Goal: Information Seeking & Learning: Learn about a topic

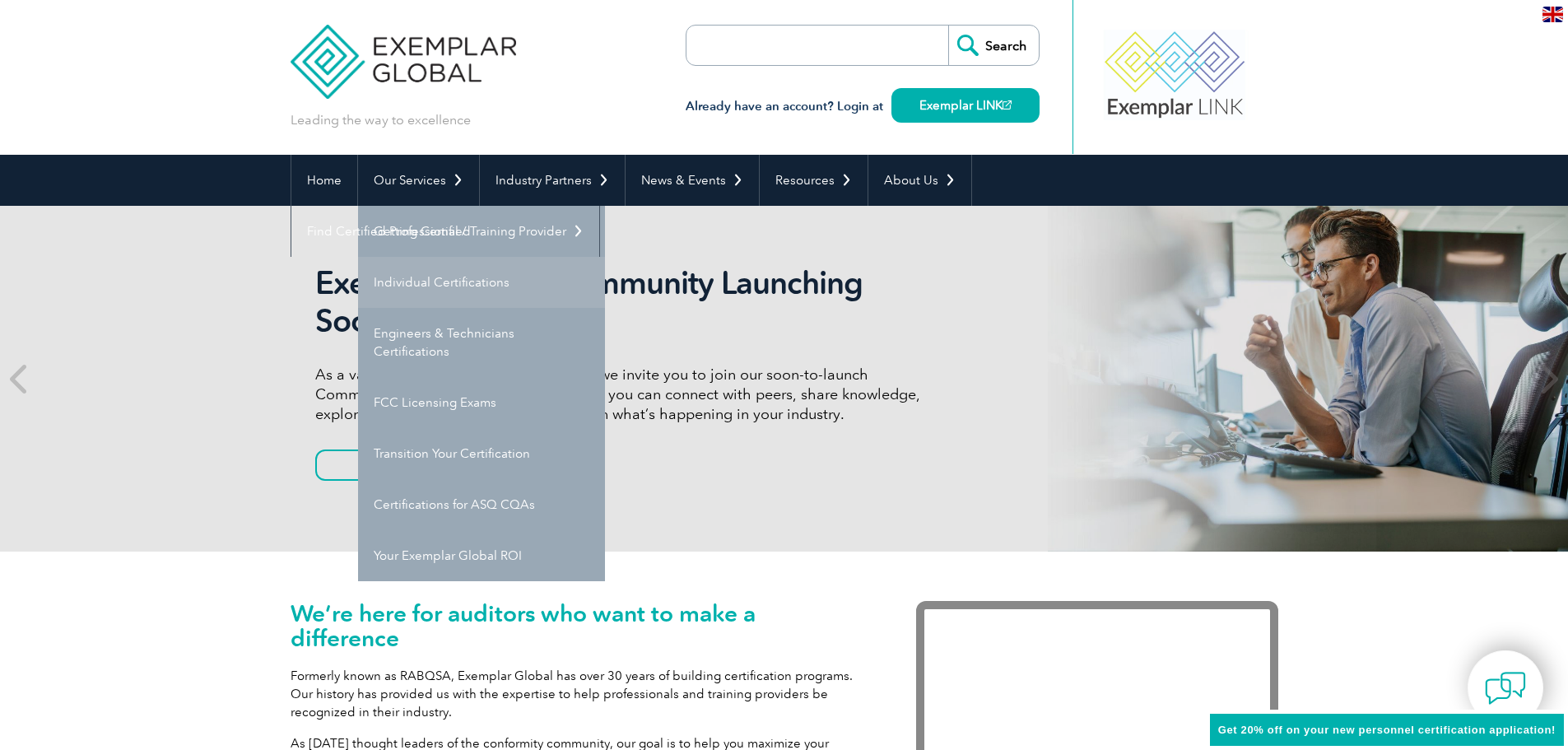
click at [439, 284] on link "Individual Certifications" at bounding box center [481, 282] width 247 height 51
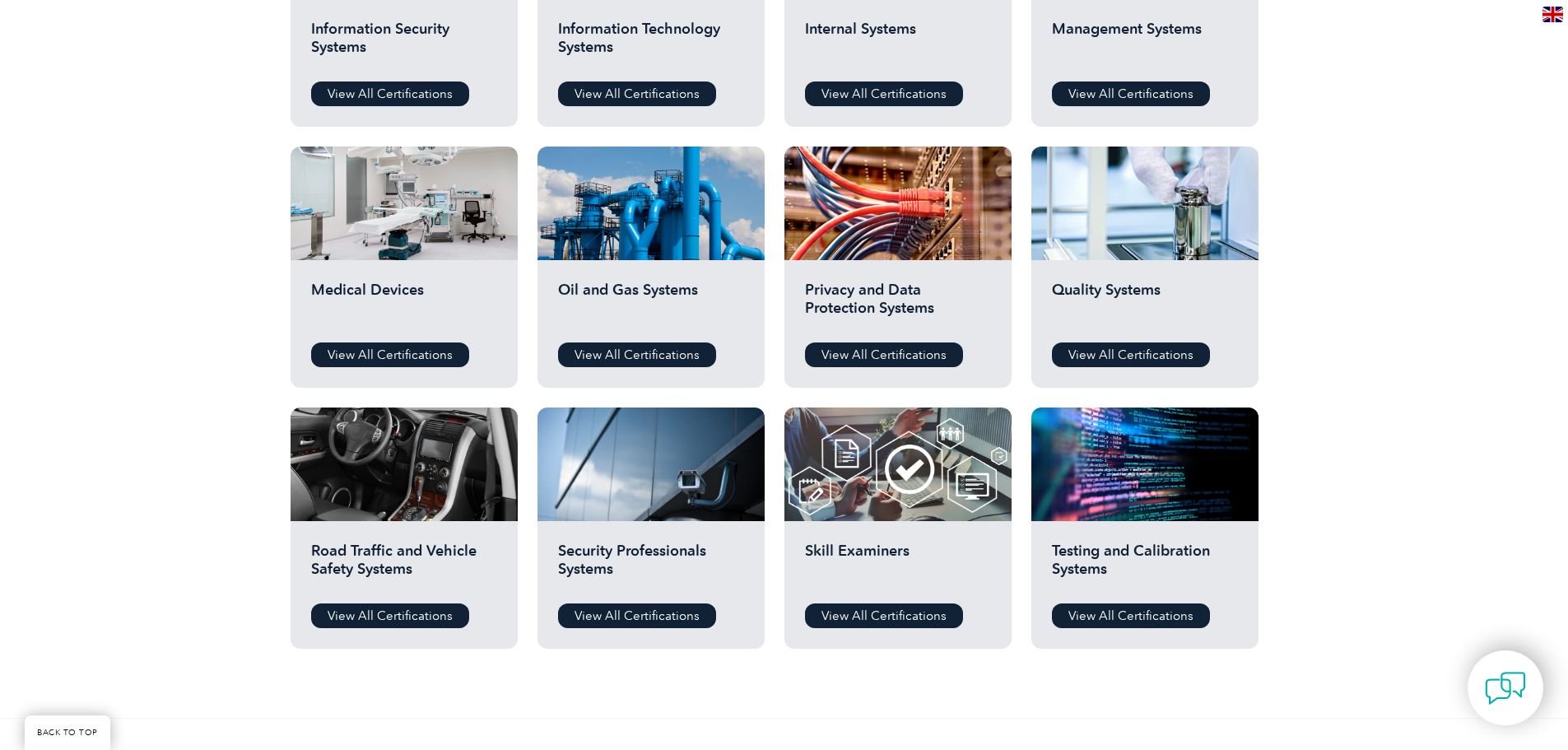
scroll to position [1001, 0]
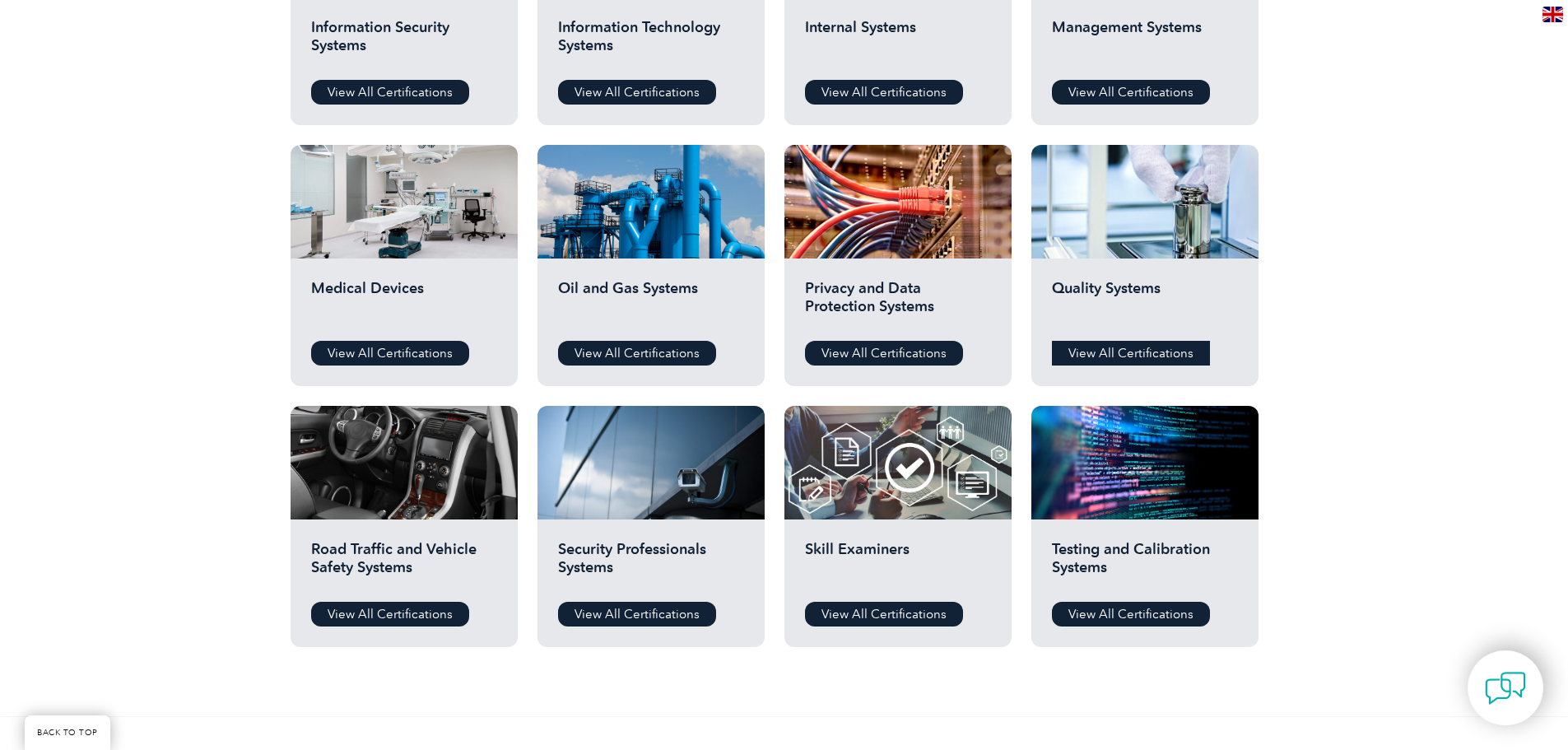
click at [1147, 353] on link "View All Certifications" at bounding box center [1131, 353] width 158 height 25
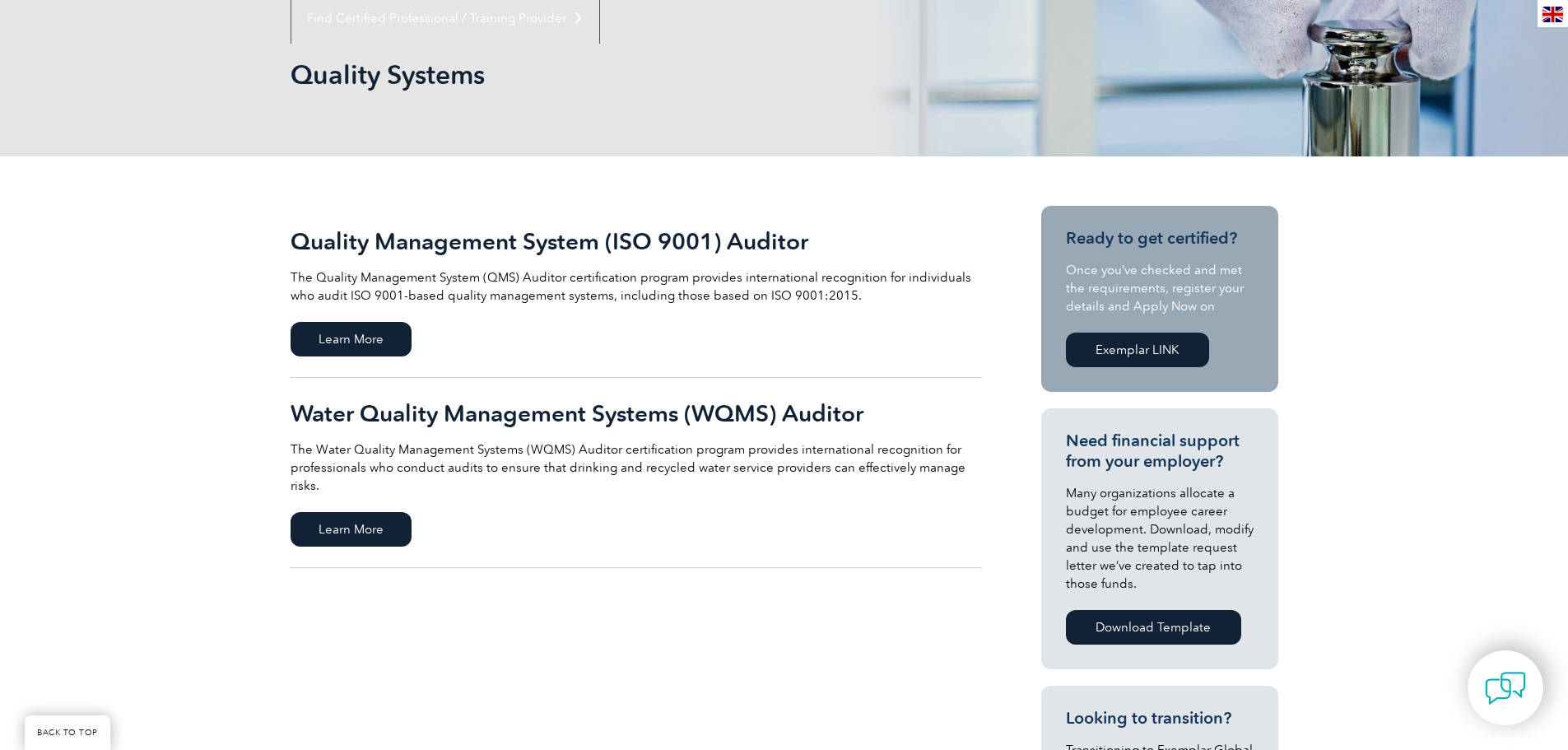
scroll to position [214, 0]
click at [540, 245] on h2 "Quality Management System (ISO 9001) Auditor" at bounding box center [635, 240] width 691 height 27
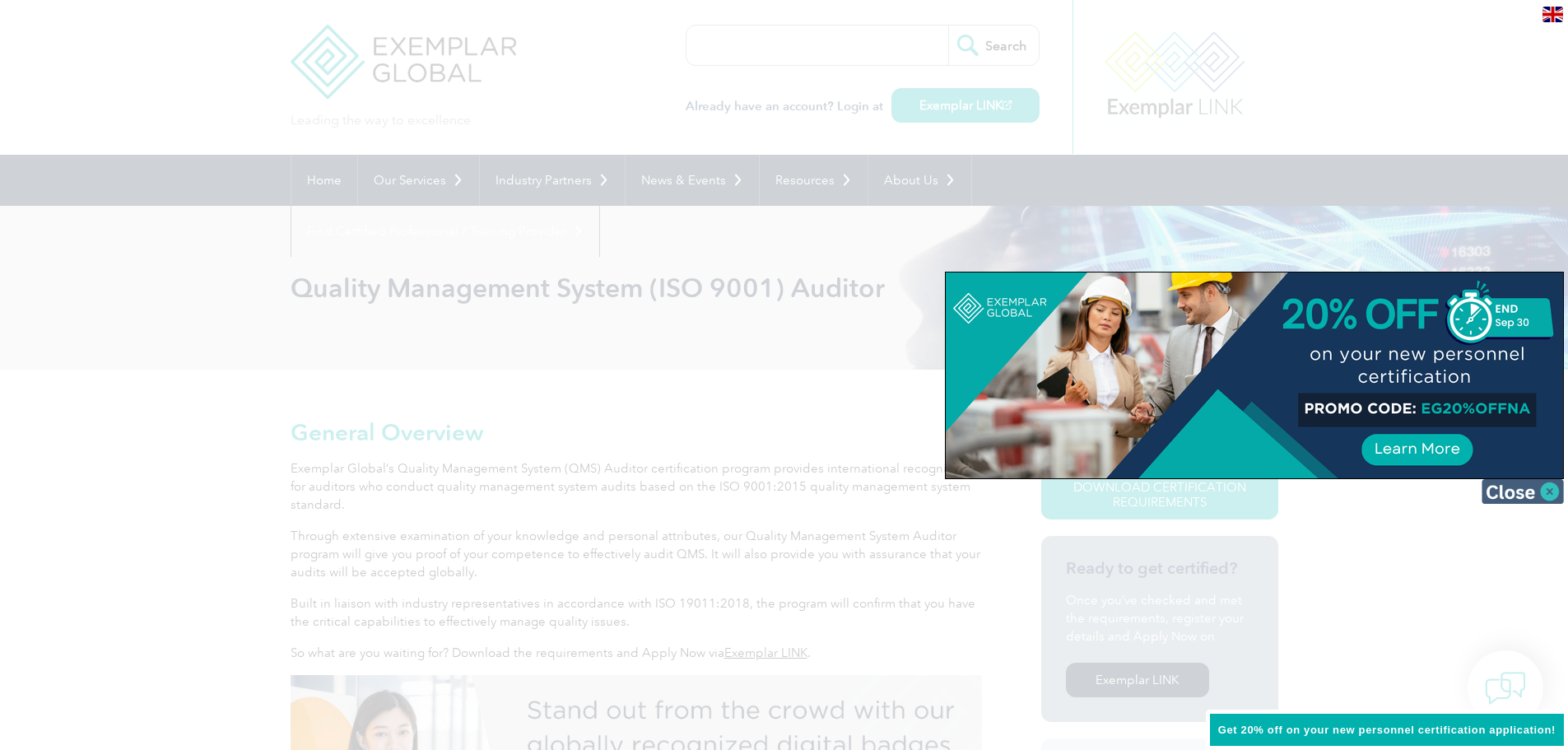
click at [1528, 490] on img at bounding box center [1523, 491] width 83 height 25
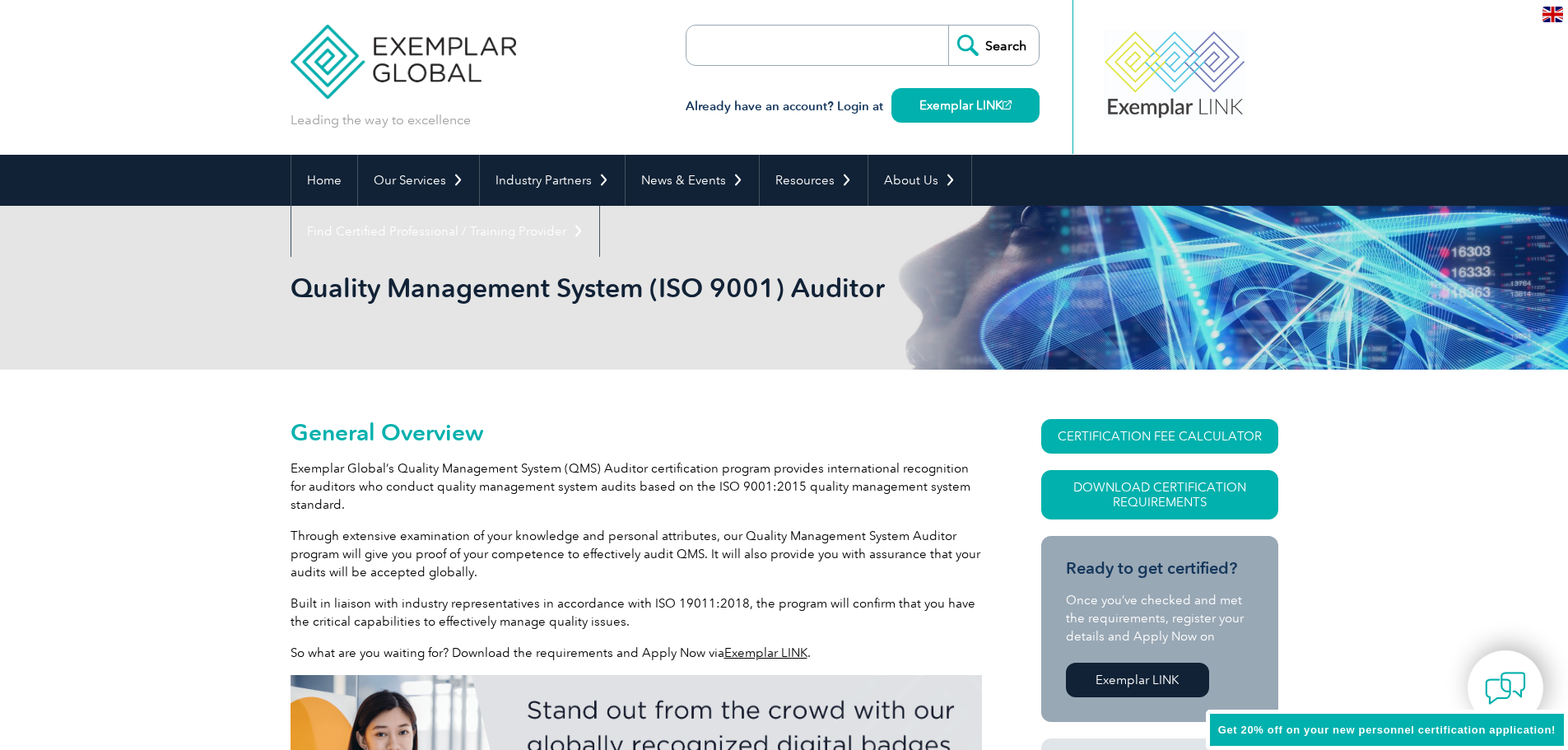
click at [714, 466] on p "Exemplar Global’s Quality Management System (QMS) Auditor certification program…" at bounding box center [635, 486] width 691 height 54
click at [751, 46] on input "search" at bounding box center [781, 46] width 173 height 40
type input "lead auditor"
click at [948, 26] on input "Search" at bounding box center [993, 46] width 90 height 40
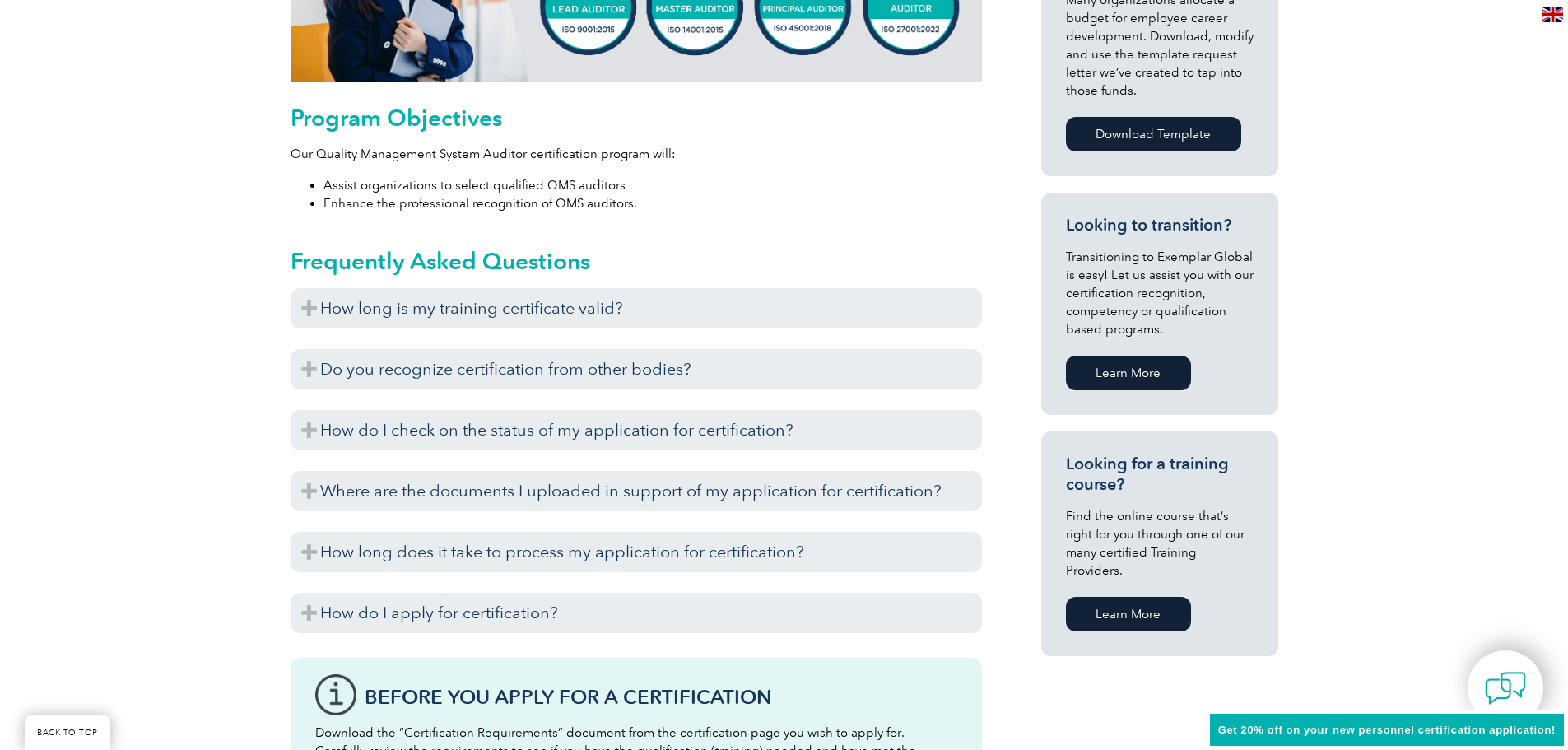
scroll to position [847, 0]
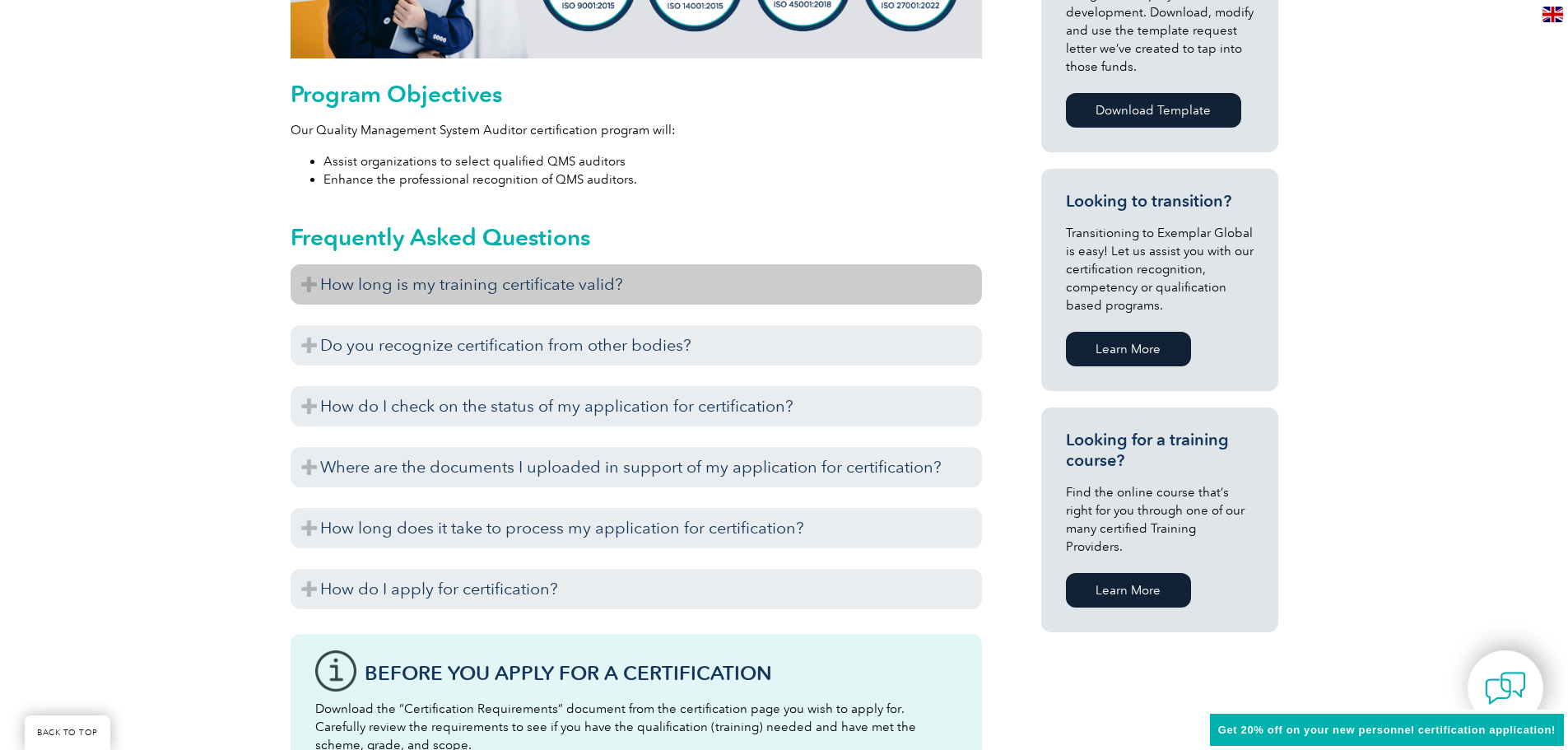
click at [304, 291] on h3 "How long is my training certificate valid?" at bounding box center [635, 284] width 691 height 40
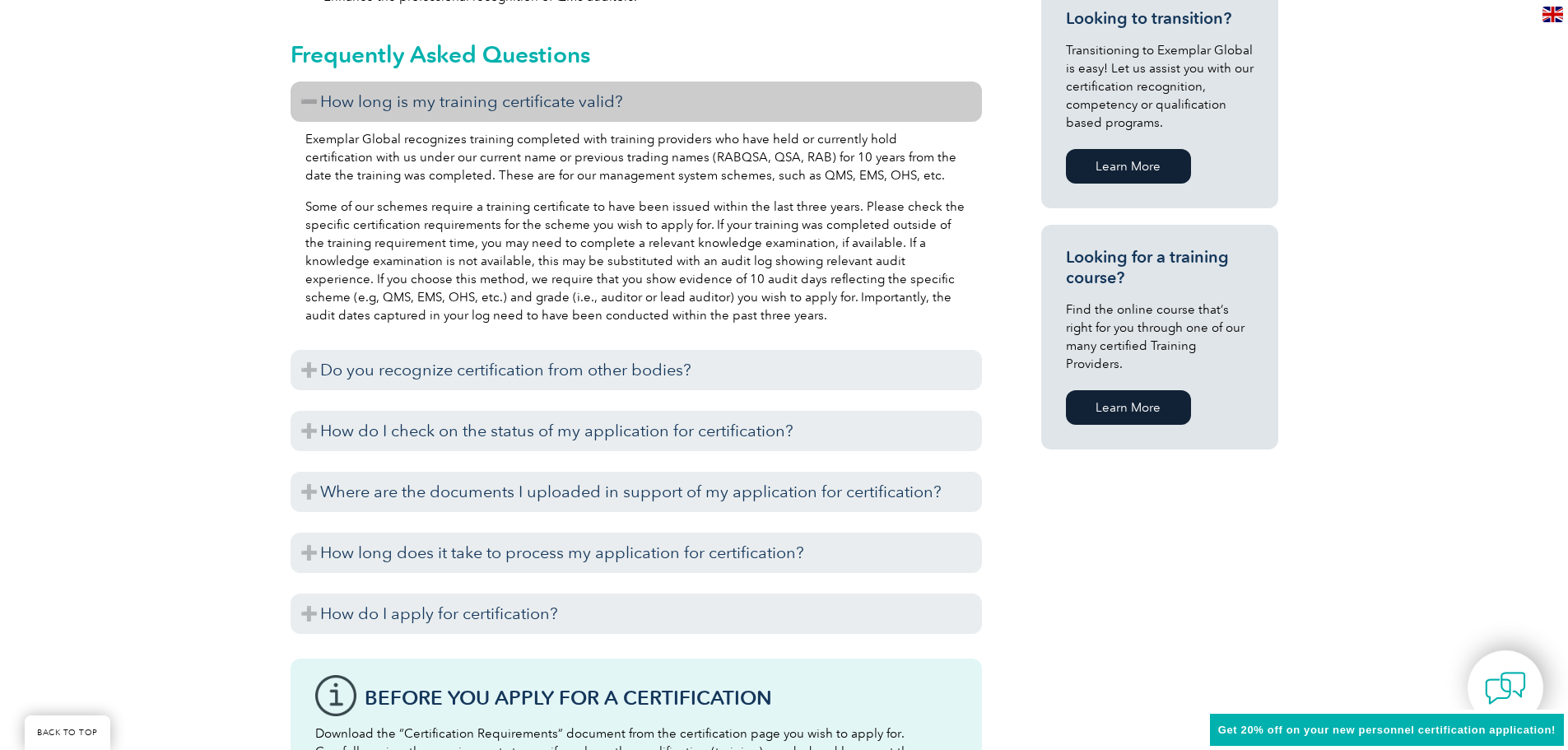
scroll to position [1038, 0]
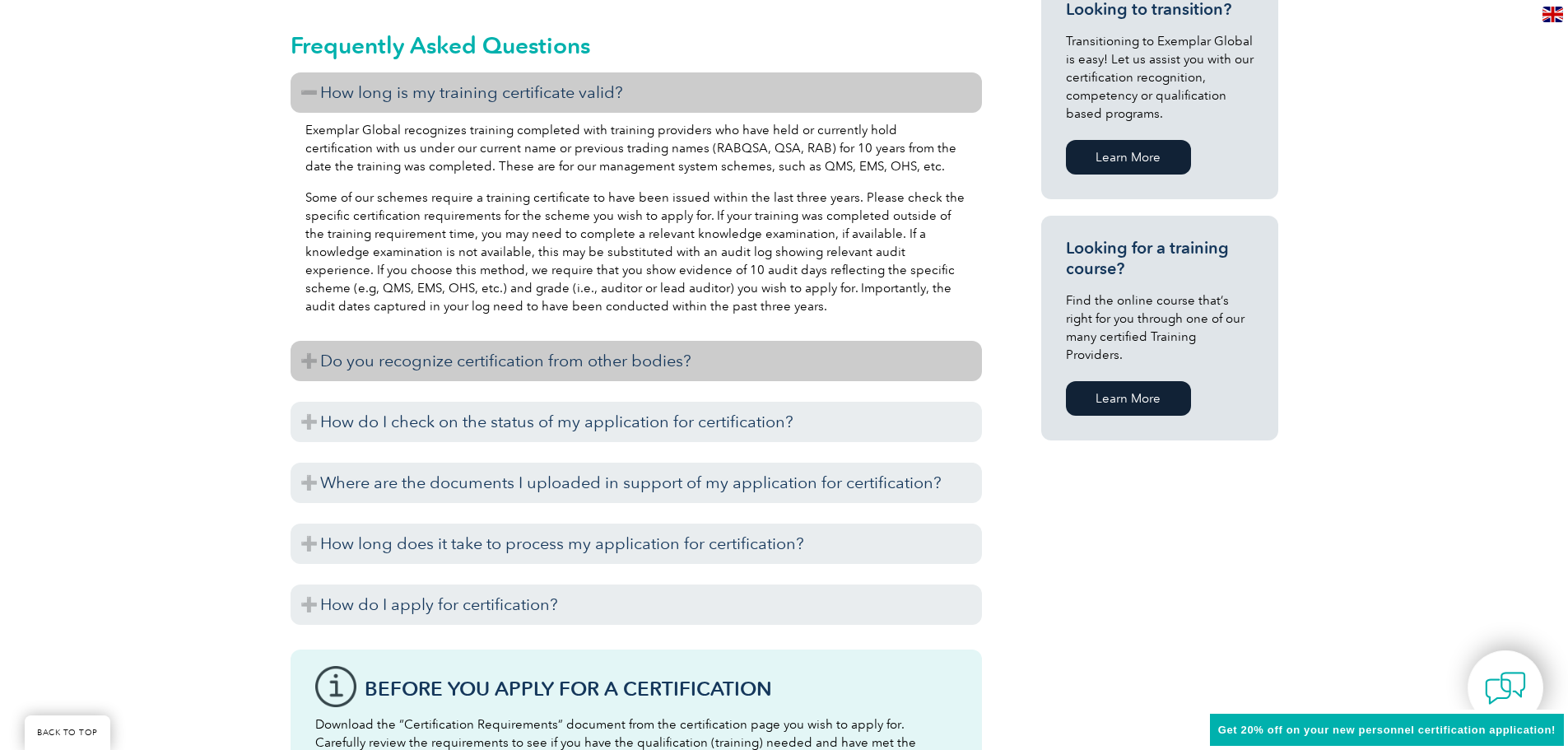
click at [308, 363] on h3 "Do you recognize certification from other bodies?" at bounding box center [635, 361] width 691 height 40
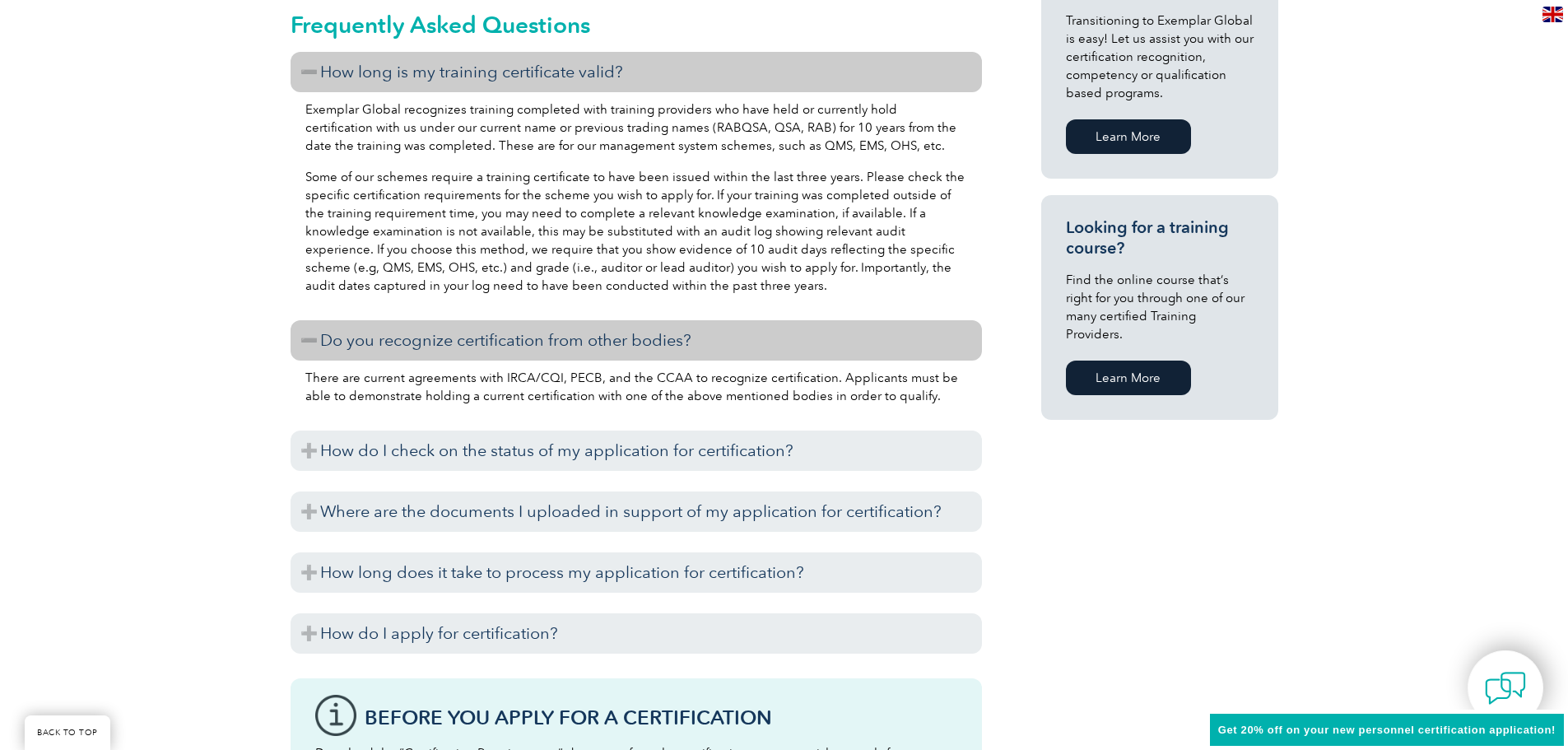
scroll to position [1051, 0]
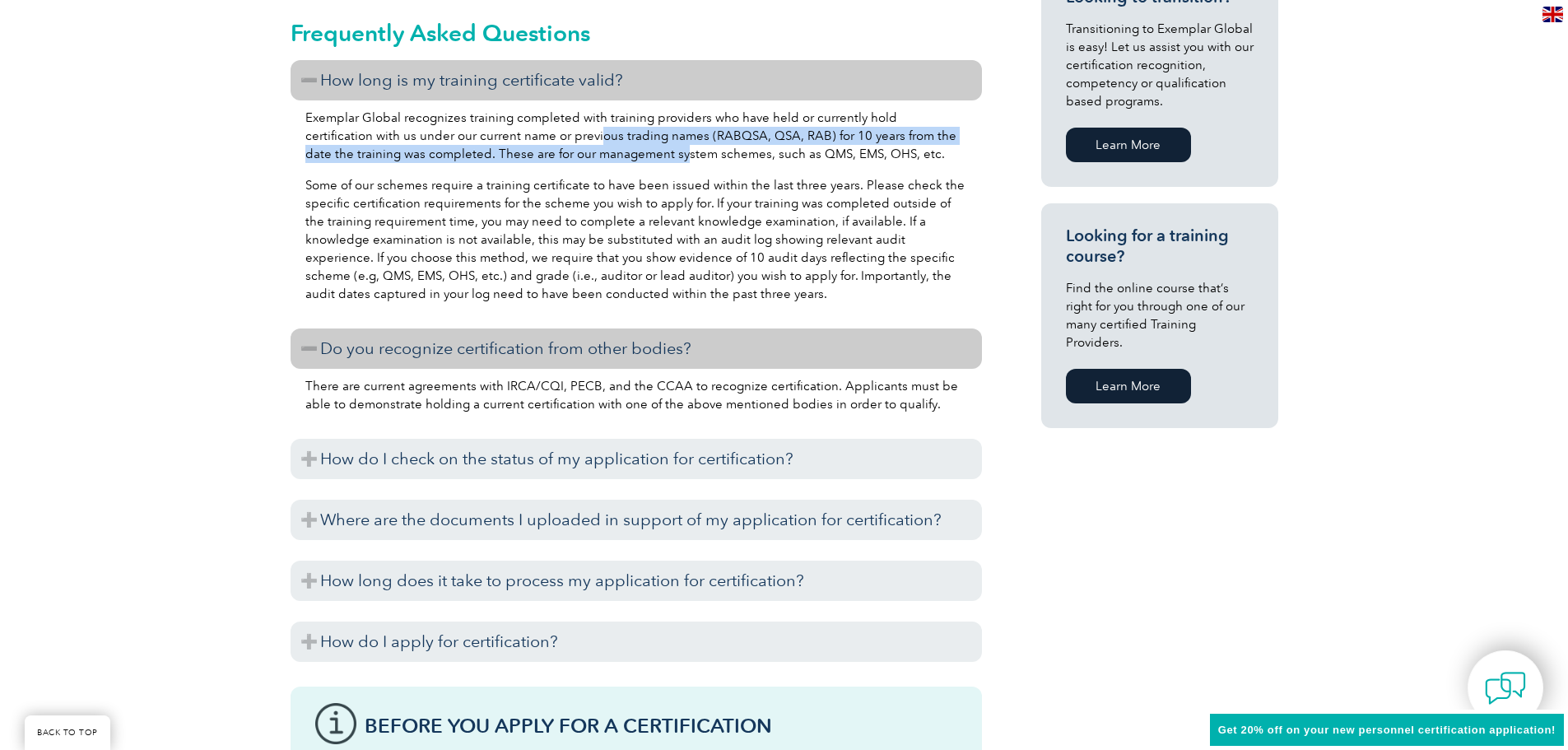
drag, startPoint x: 531, startPoint y: 138, endPoint x: 629, endPoint y: 157, distance: 99.8
click at [629, 157] on p "Exemplar Global recognizes training completed with training providers who have …" at bounding box center [636, 135] width 662 height 54
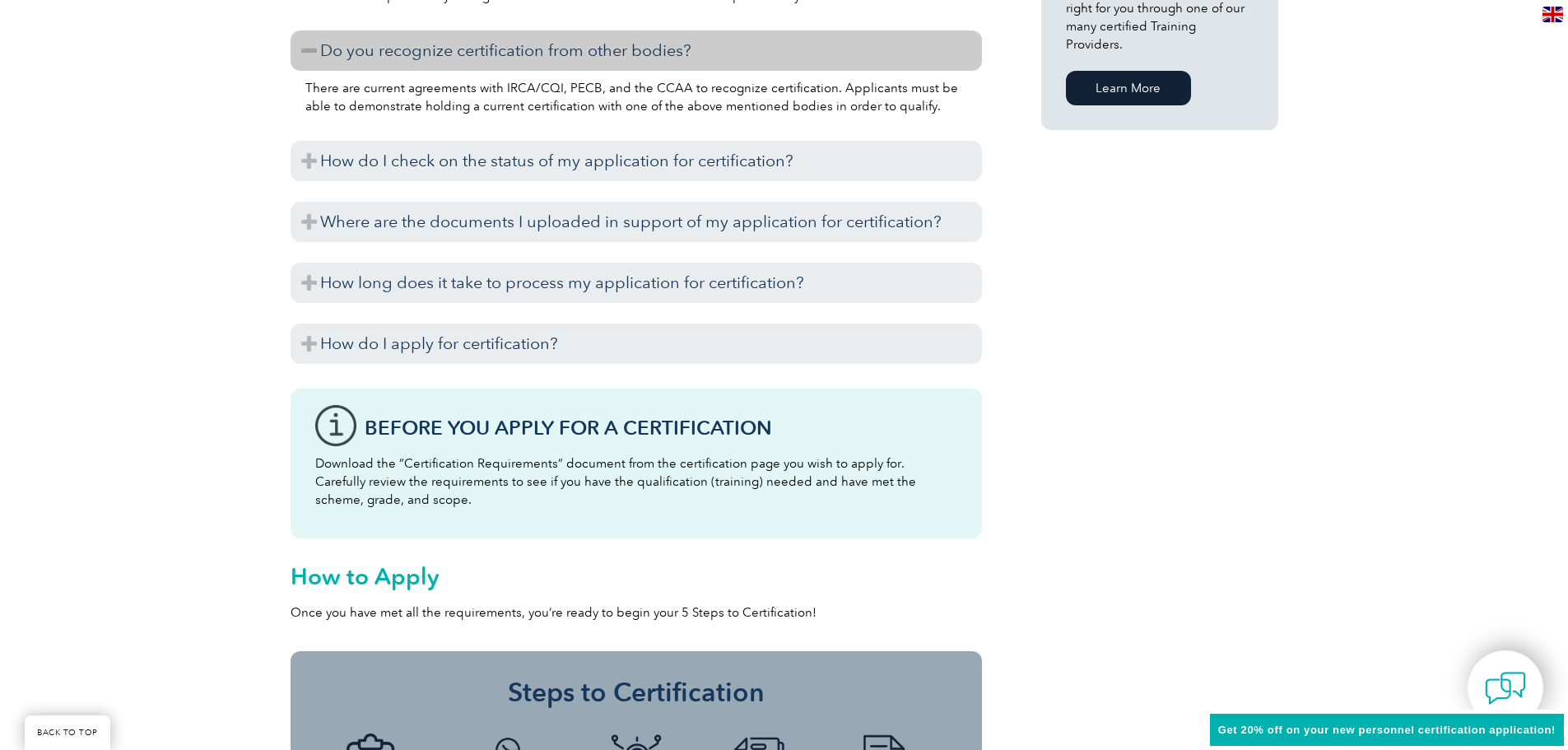
scroll to position [1413, 0]
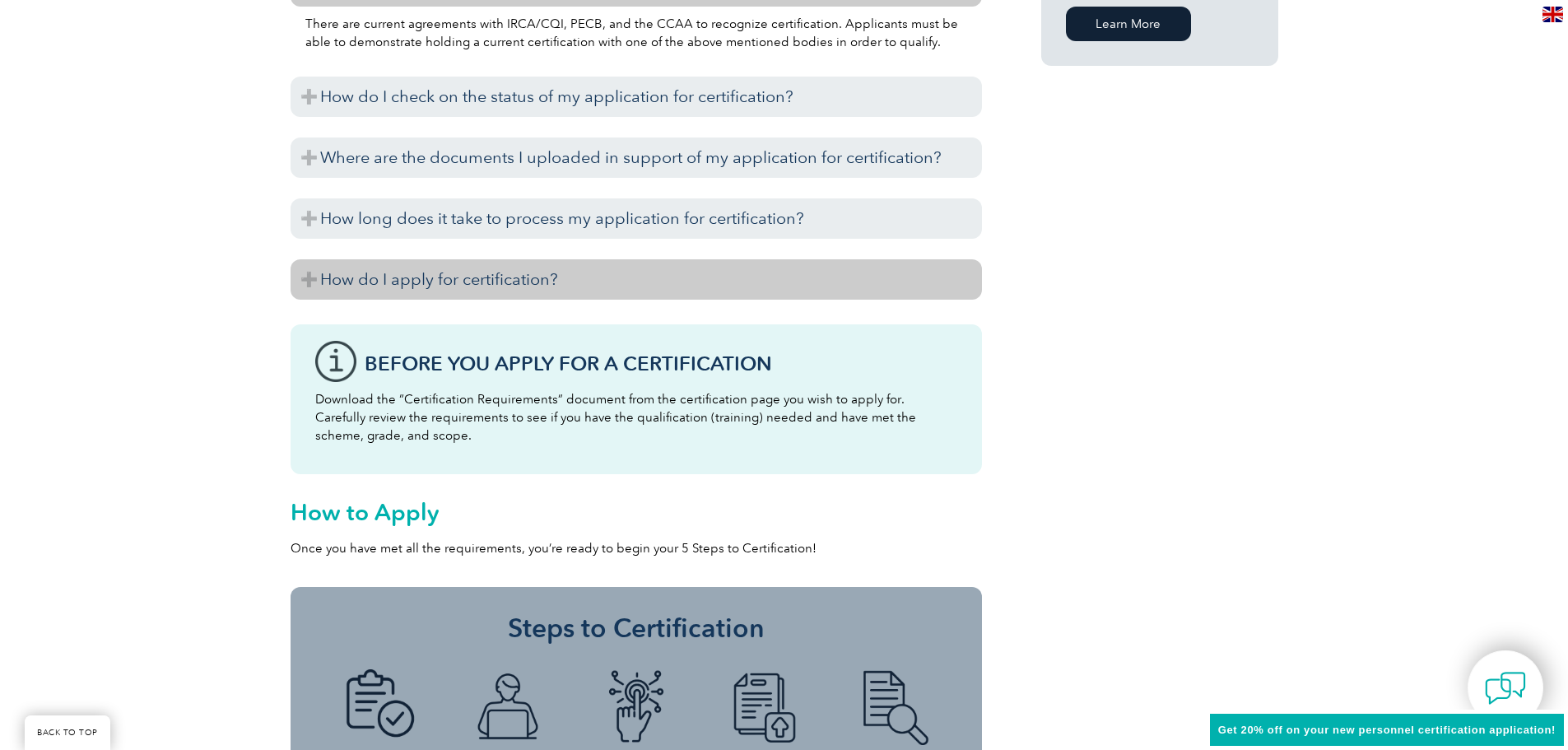
click at [307, 278] on h3 "How do I apply for certification?" at bounding box center [635, 279] width 691 height 40
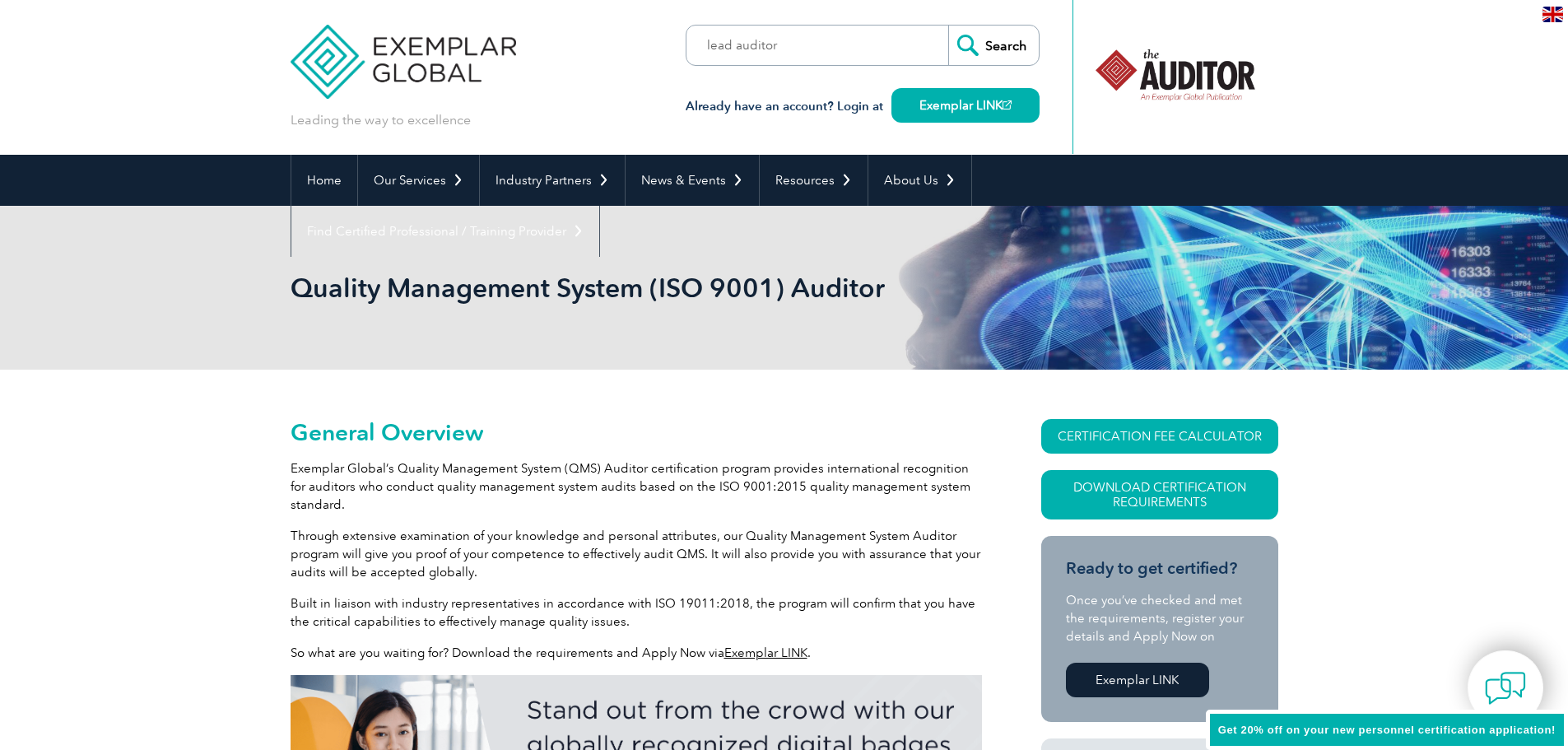
scroll to position [952, 0]
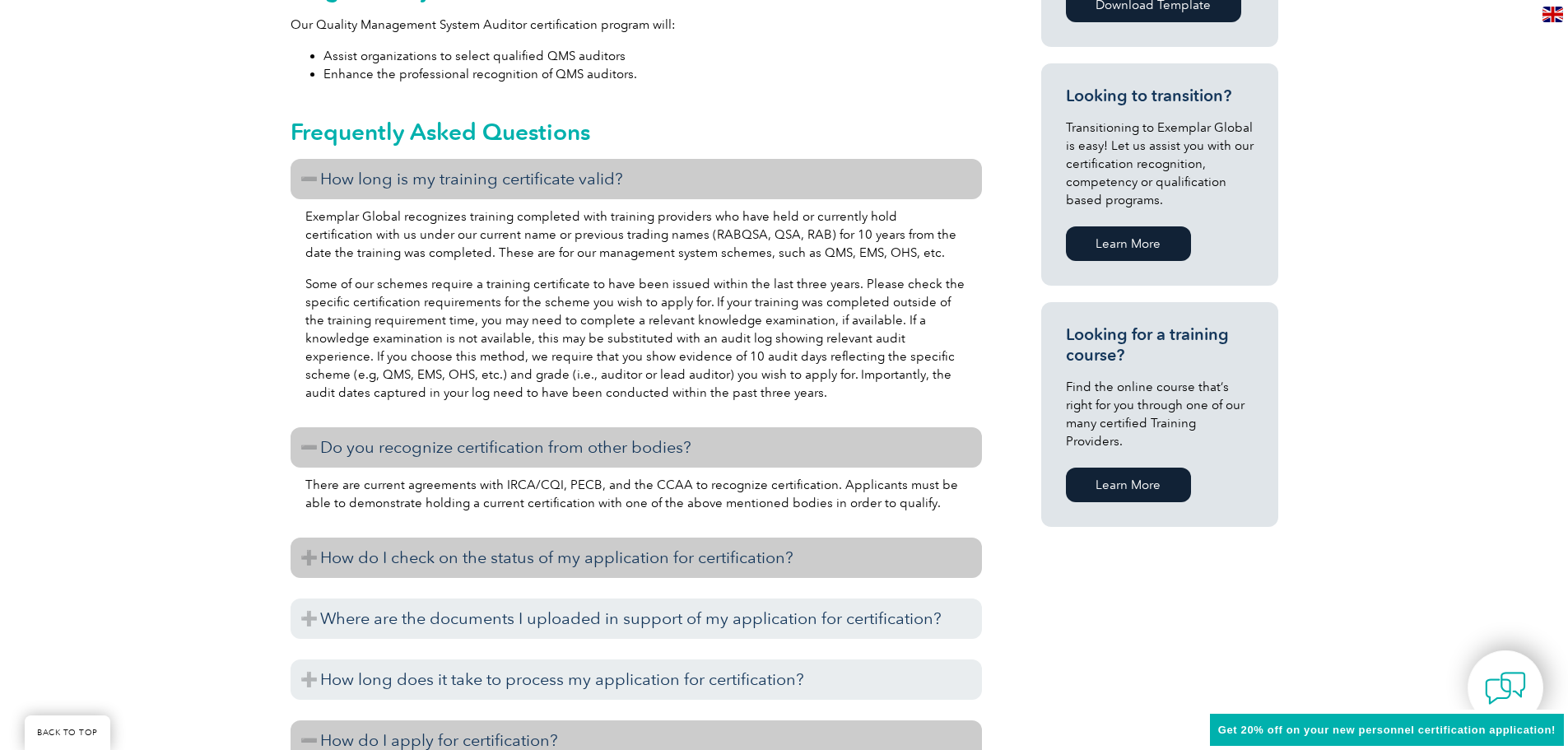
click at [313, 555] on h3 "How do I check on the status of my application for certification?" at bounding box center [635, 557] width 691 height 40
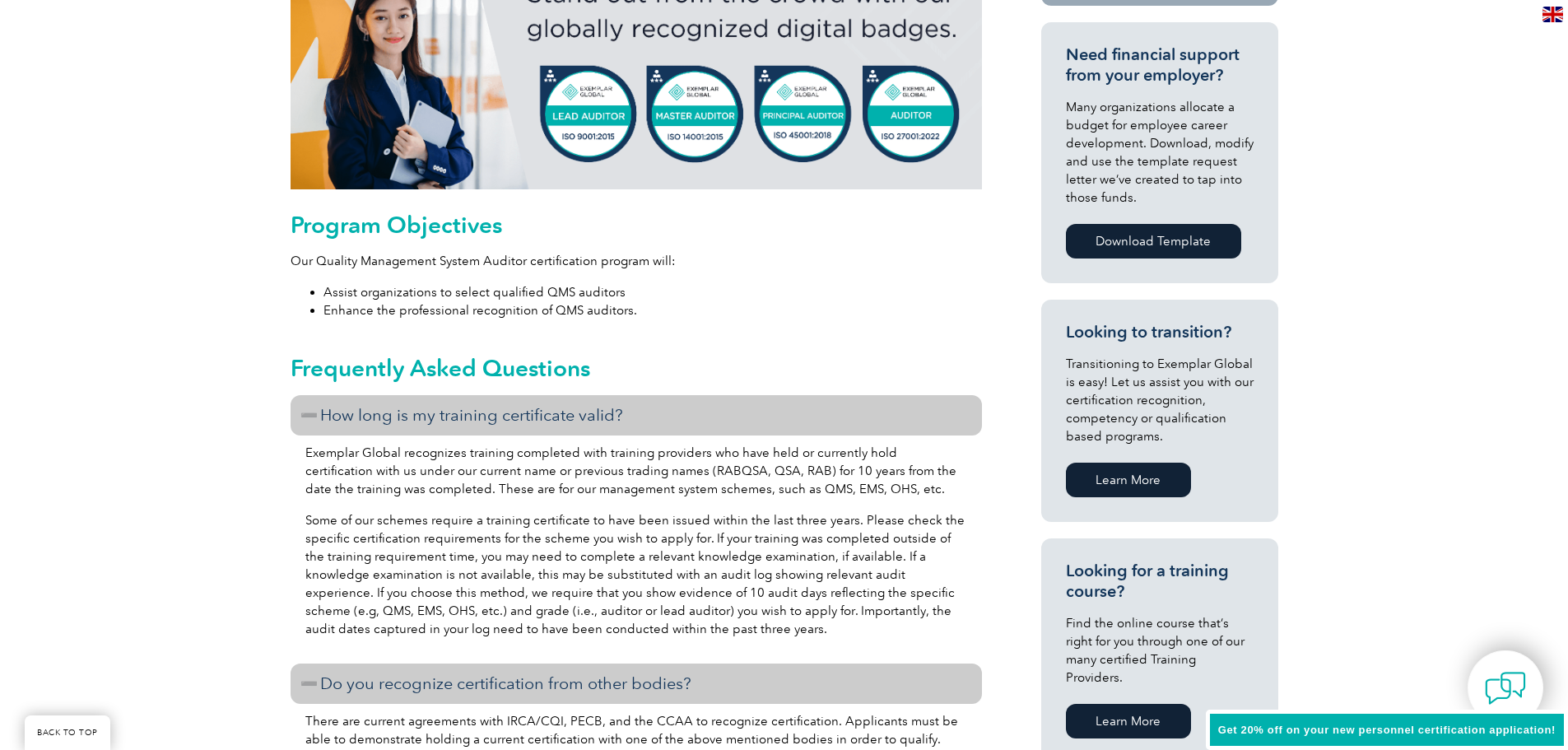
scroll to position [0, 0]
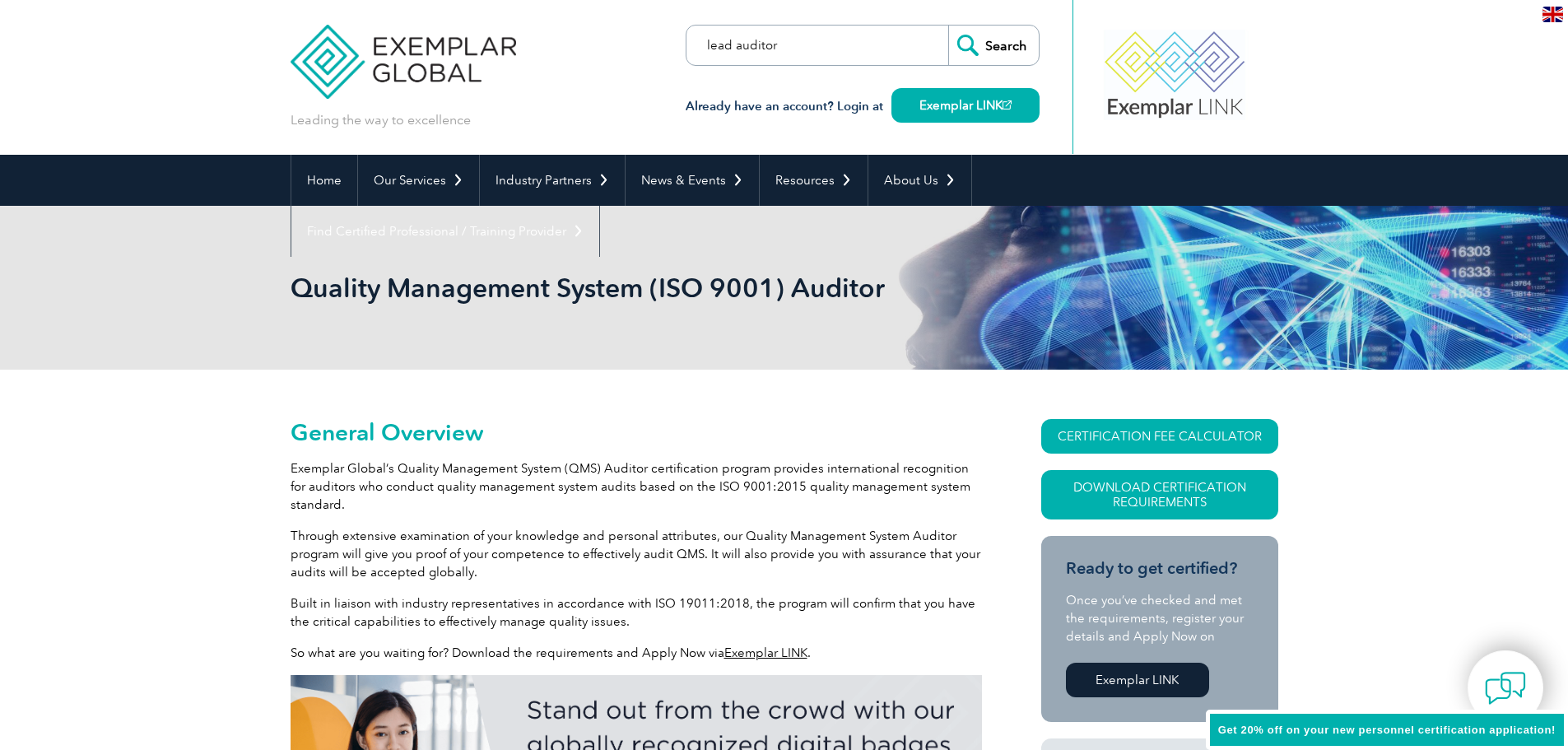
click at [727, 43] on input "lead auditor" at bounding box center [781, 46] width 173 height 40
click at [415, 72] on img at bounding box center [403, 49] width 226 height 99
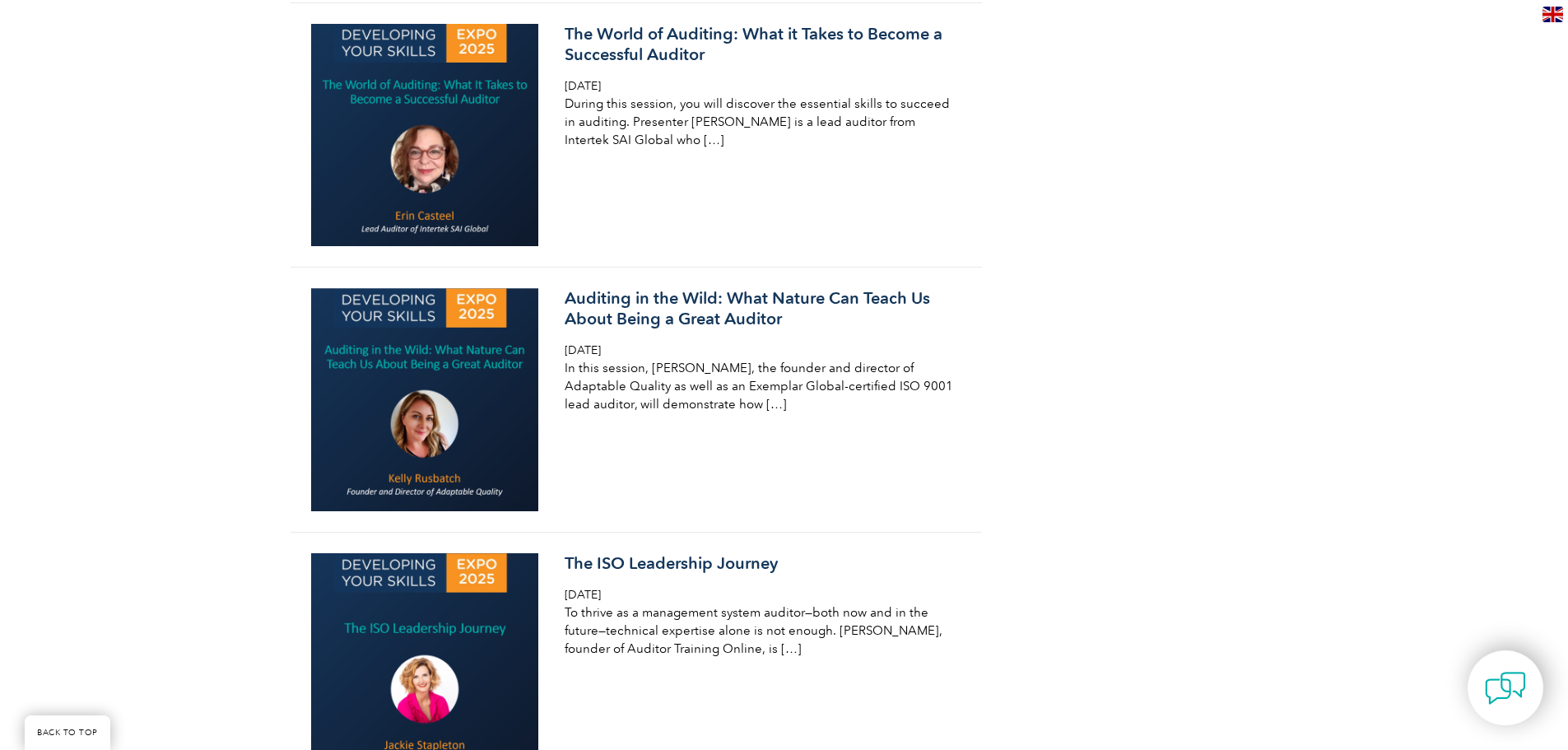
scroll to position [1974, 0]
